Goal: Transaction & Acquisition: Purchase product/service

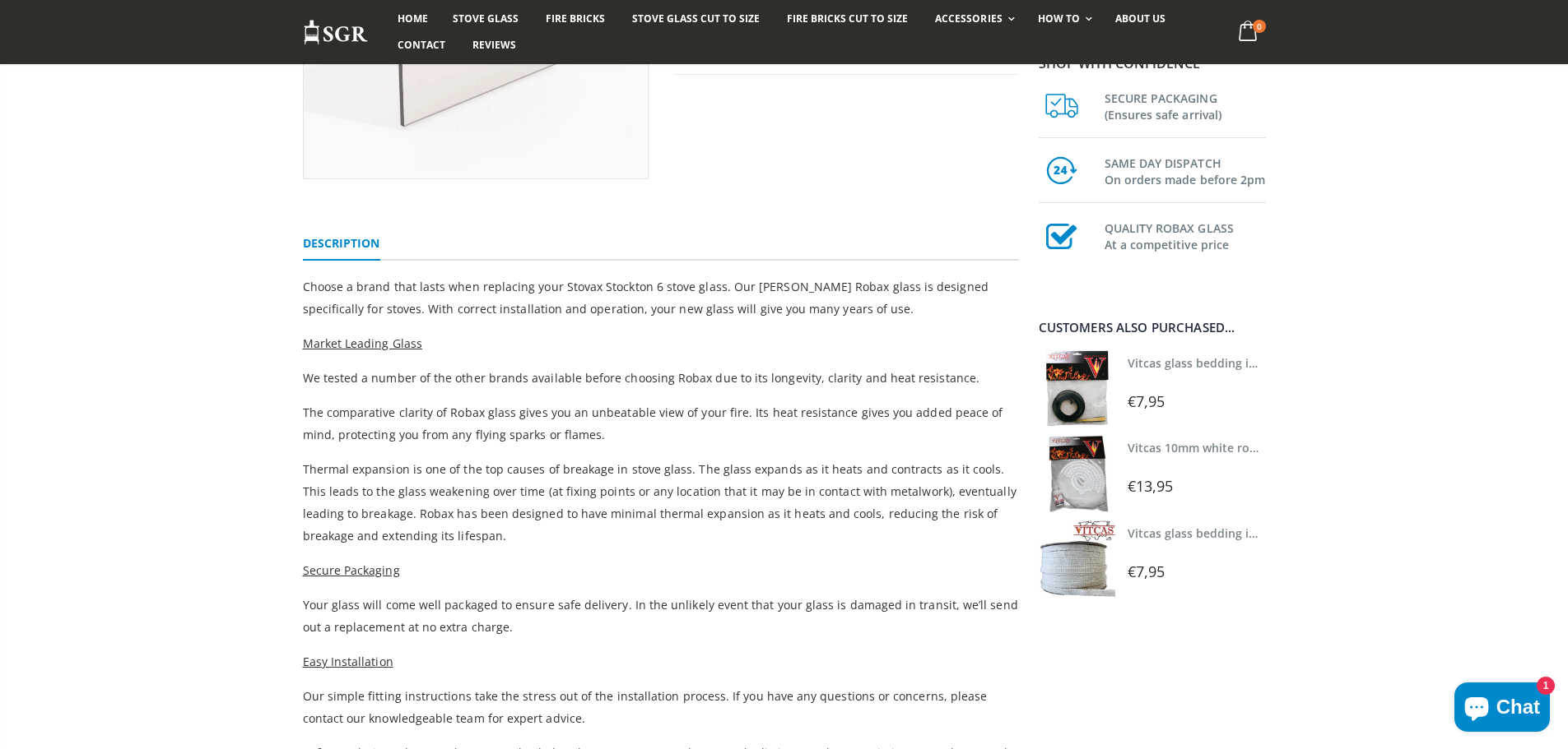
scroll to position [329, 0]
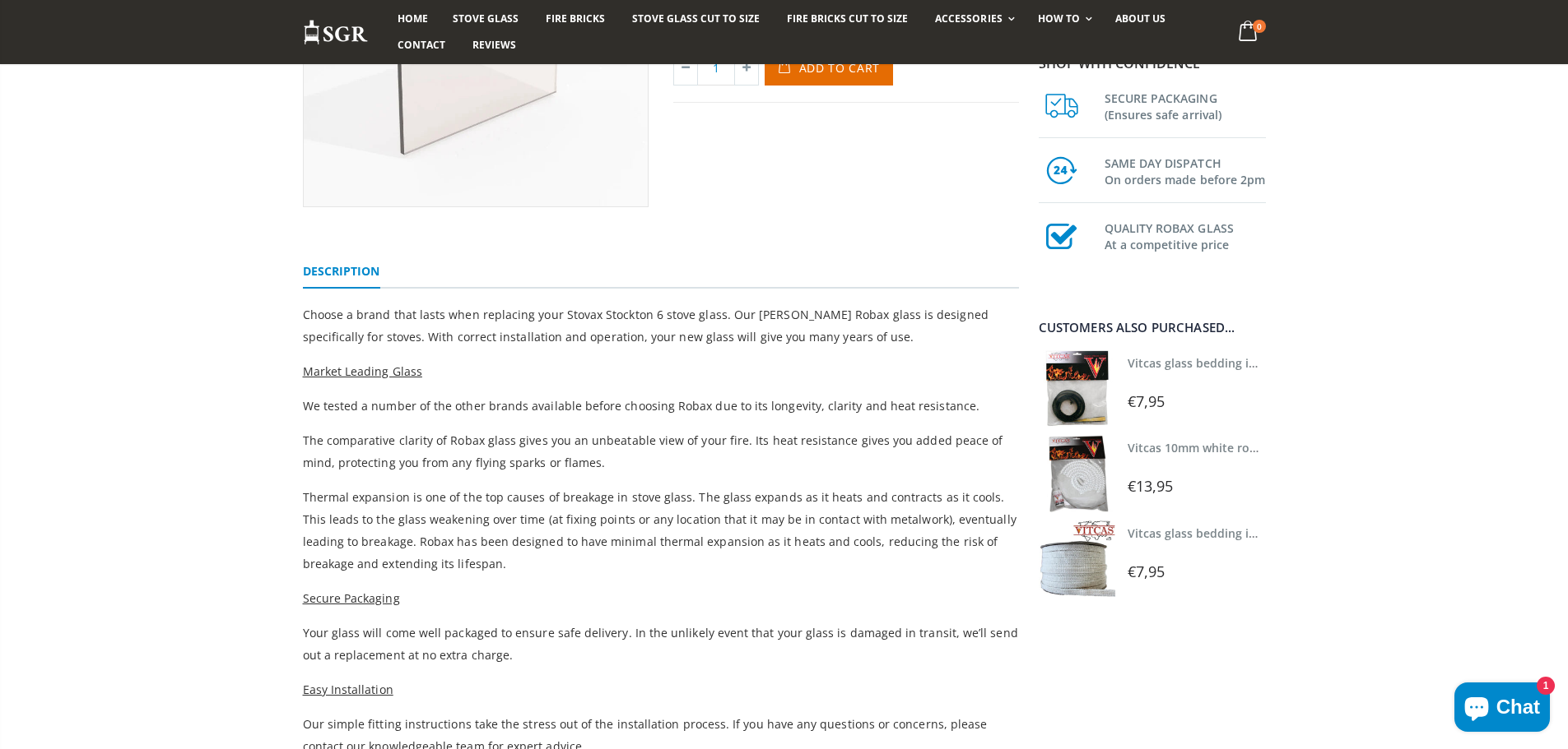
click at [1435, 490] on div "Stovax Stockton 6 Stove Glass - 289mm x 262mm No reviews €47,95 Order now for f…" at bounding box center [784, 422] width 1568 height 1119
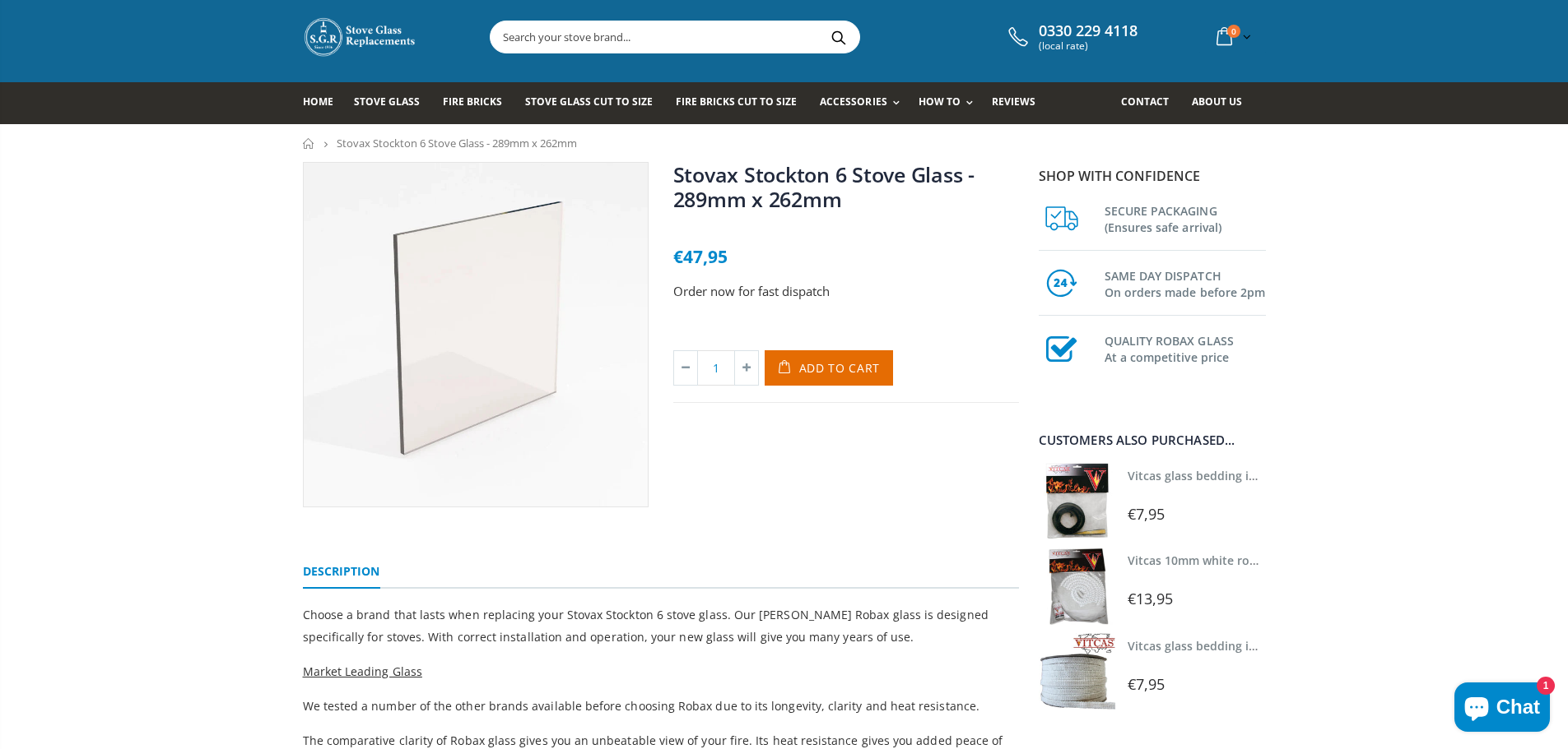
scroll to position [0, 0]
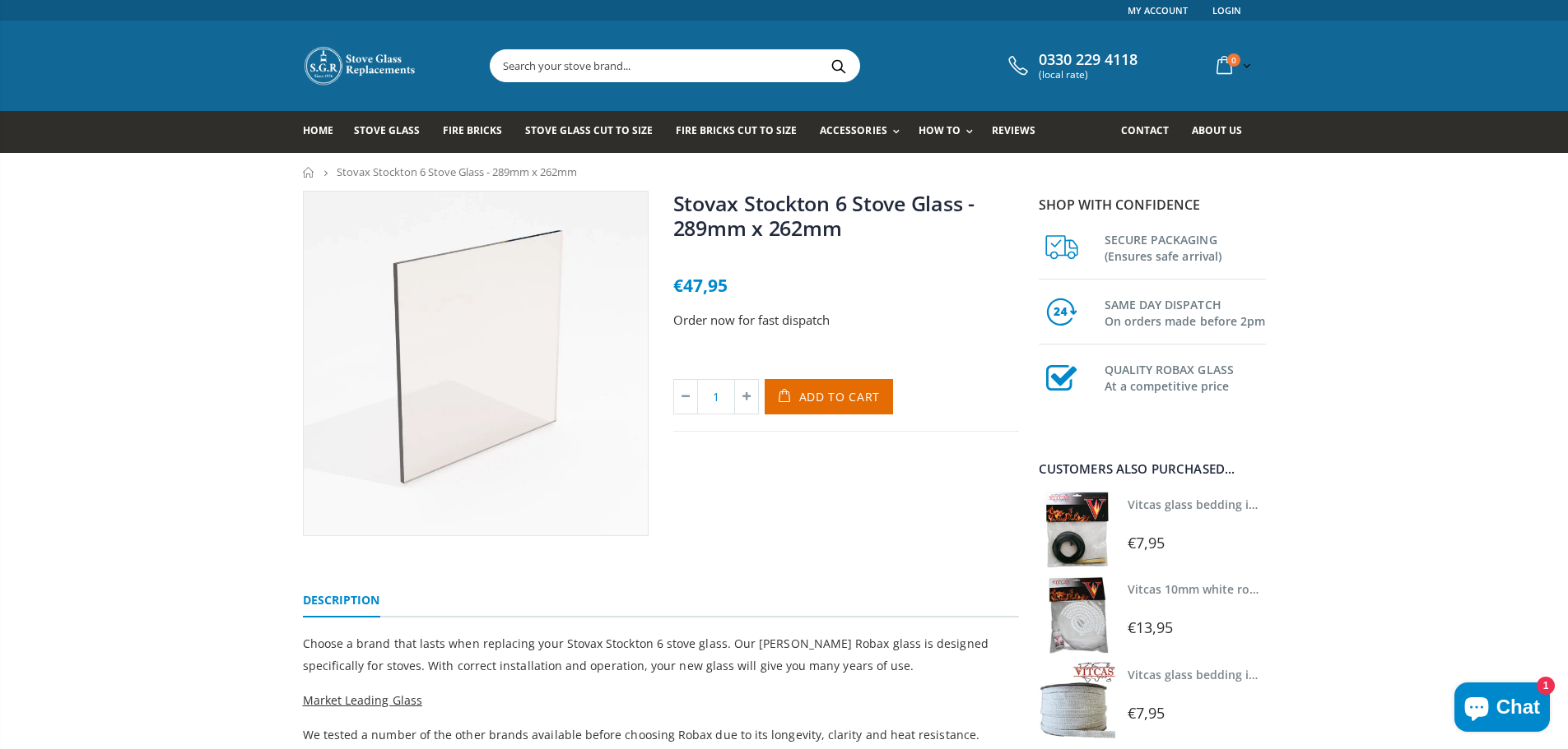
click at [1147, 546] on span "€7,95" at bounding box center [1146, 543] width 37 height 19
click at [1071, 535] on img at bounding box center [1076, 529] width 77 height 77
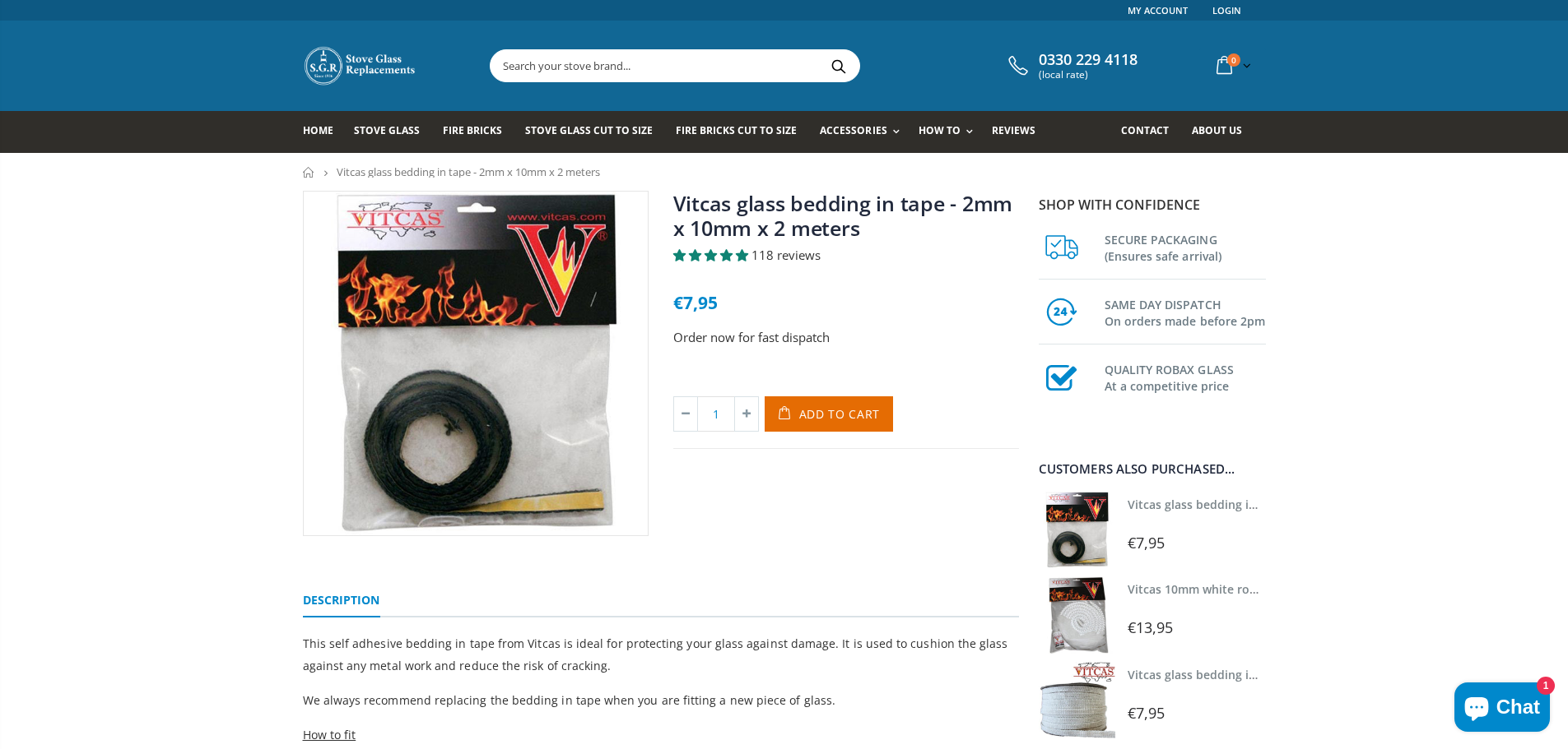
click at [1153, 607] on div at bounding box center [1199, 606] width 142 height 12
